Goal: Transaction & Acquisition: Purchase product/service

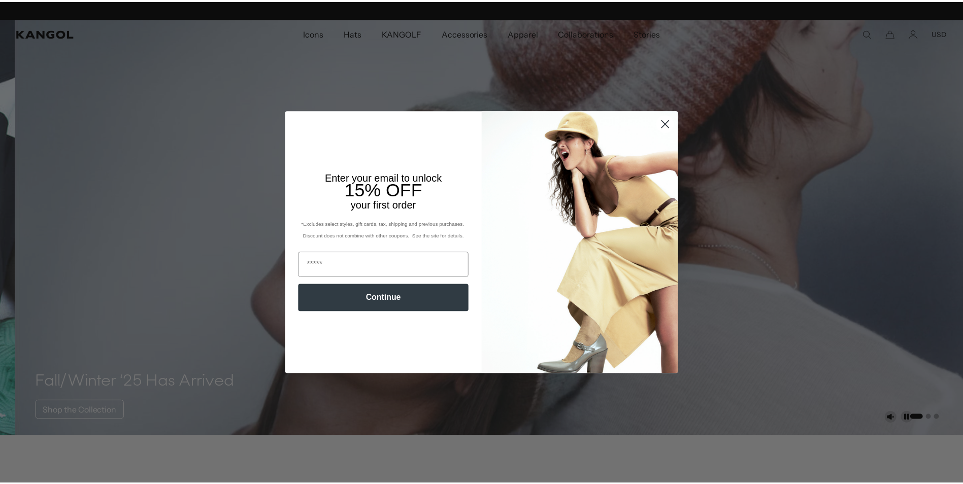
scroll to position [0, 209]
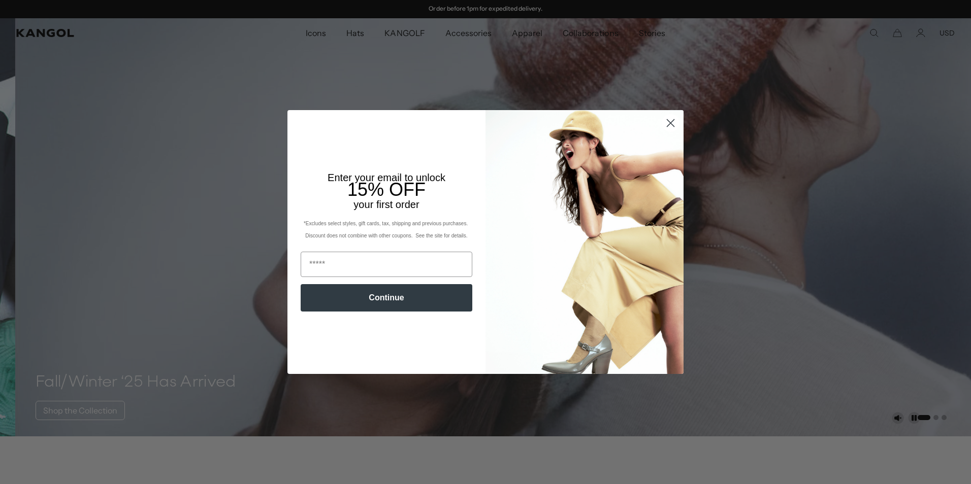
click at [668, 123] on icon "Close dialog" at bounding box center [670, 123] width 18 height 18
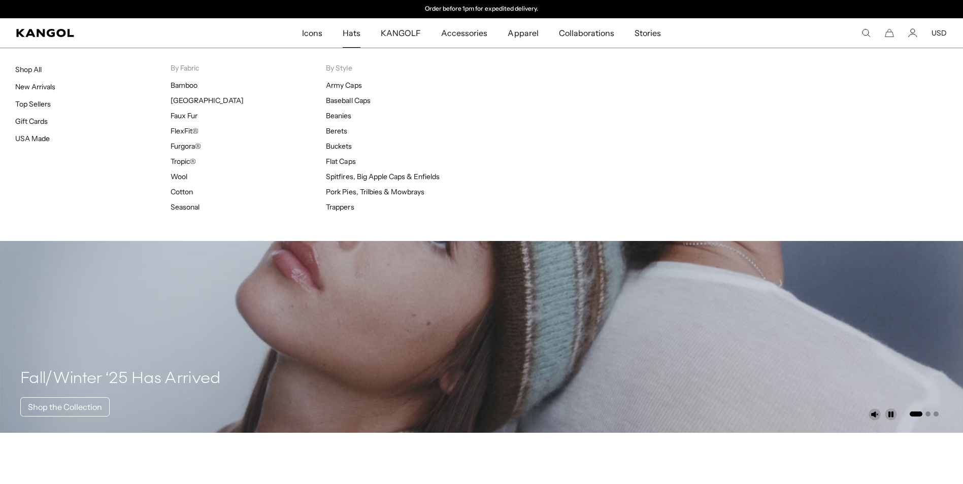
click at [359, 32] on span "Hats" at bounding box center [352, 32] width 18 height 29
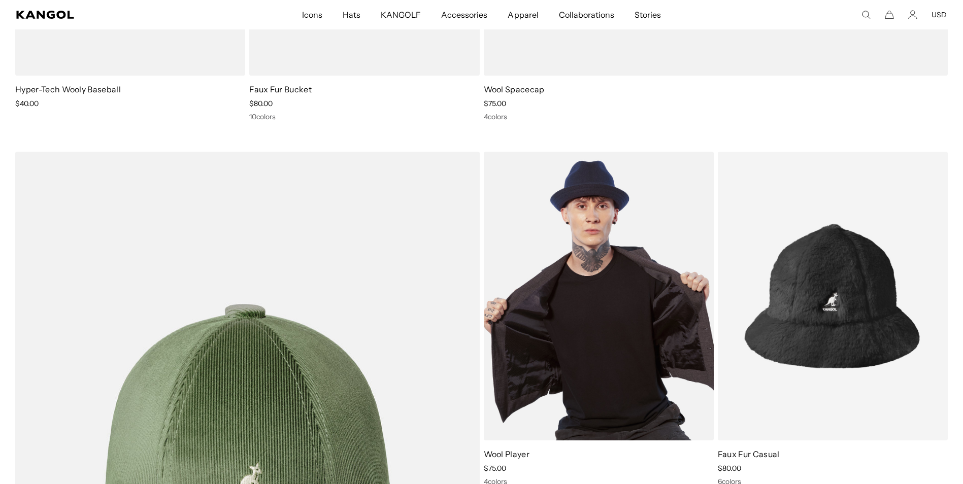
click at [601, 269] on img at bounding box center [599, 296] width 230 height 289
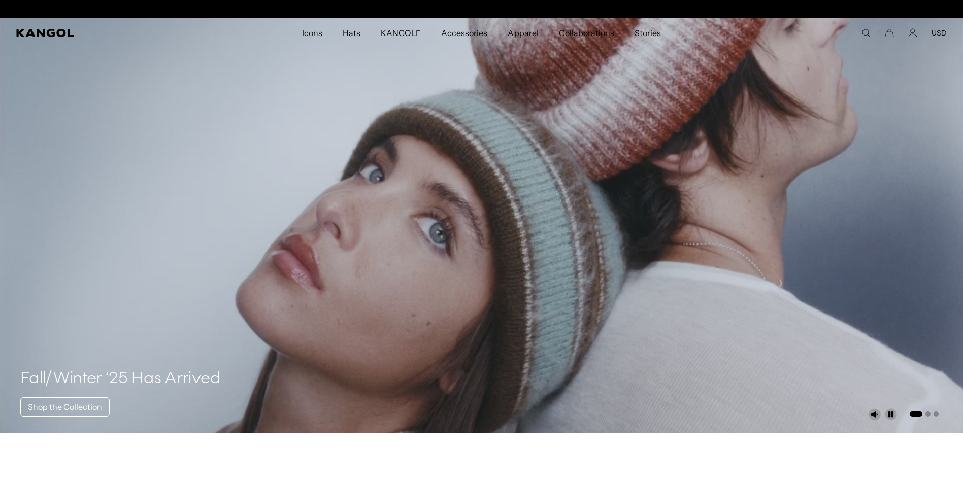
scroll to position [0, 209]
